Goal: Information Seeking & Learning: Check status

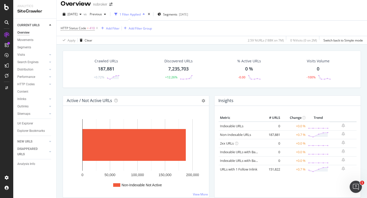
scroll to position [5, 0]
click at [102, 71] on div "187,881" at bounding box center [106, 69] width 17 height 7
